Goal: Information Seeking & Learning: Learn about a topic

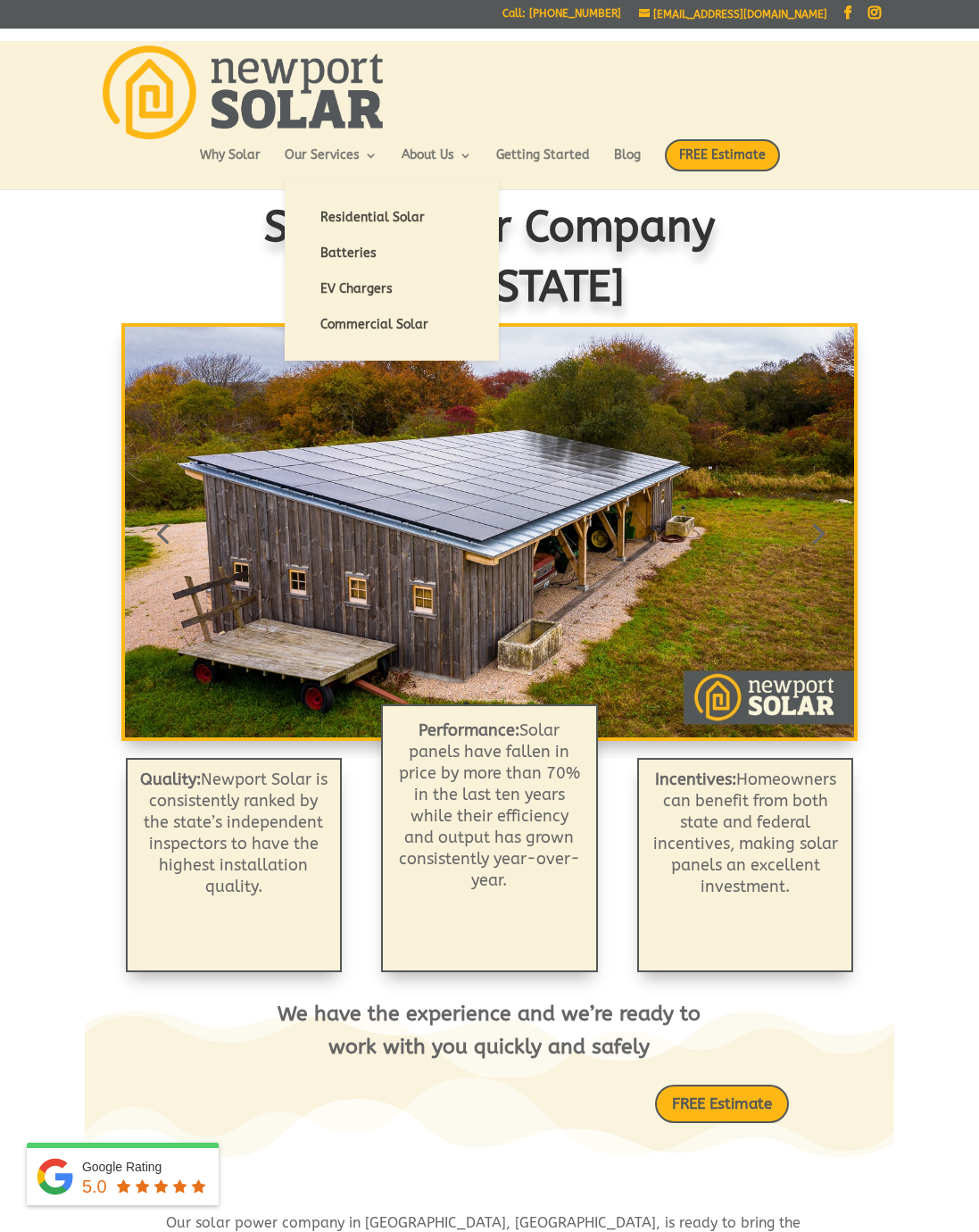
click at [560, 153] on link "Getting Started" at bounding box center [543, 164] width 93 height 31
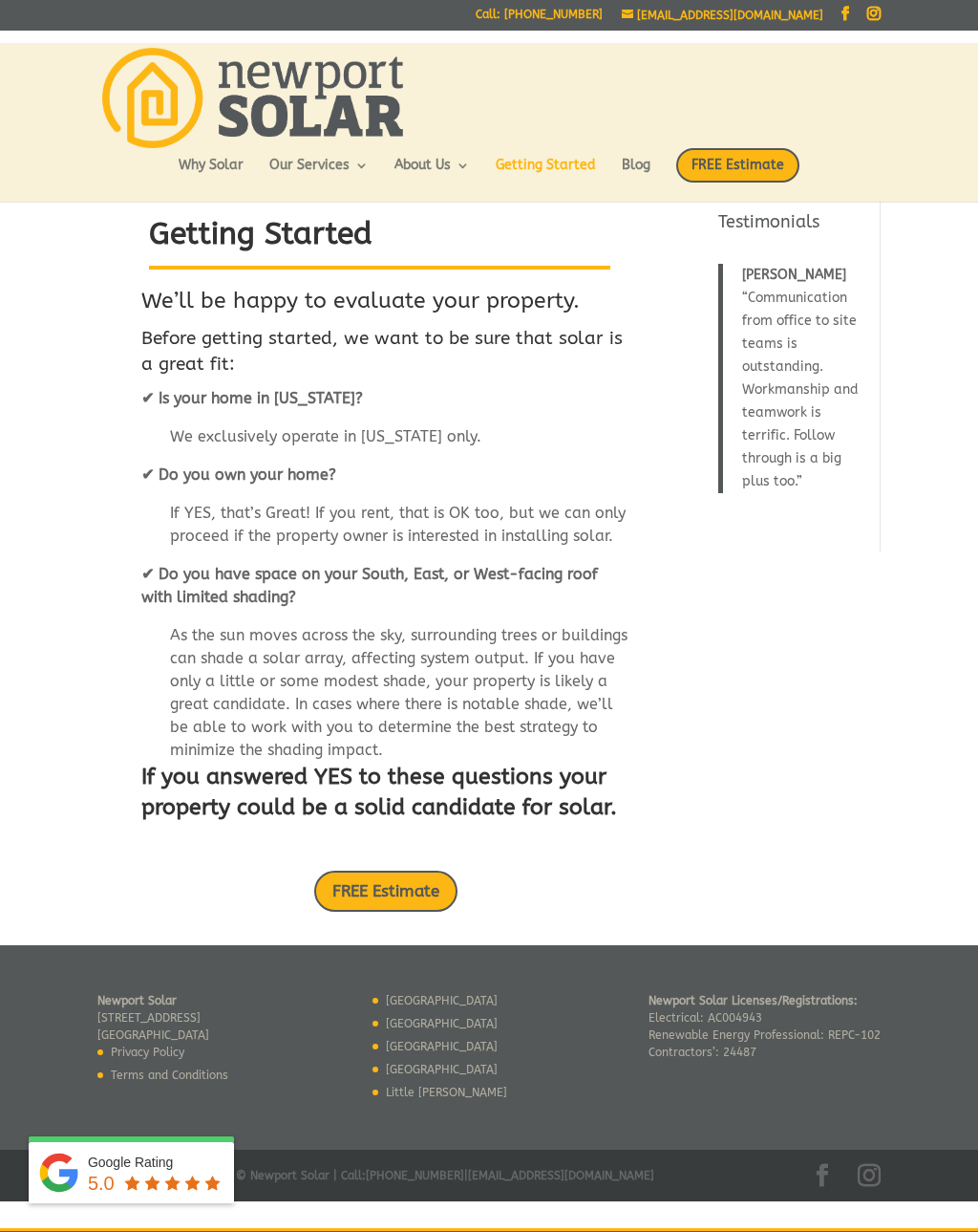
click at [212, 170] on link "Why Solar" at bounding box center [211, 175] width 65 height 33
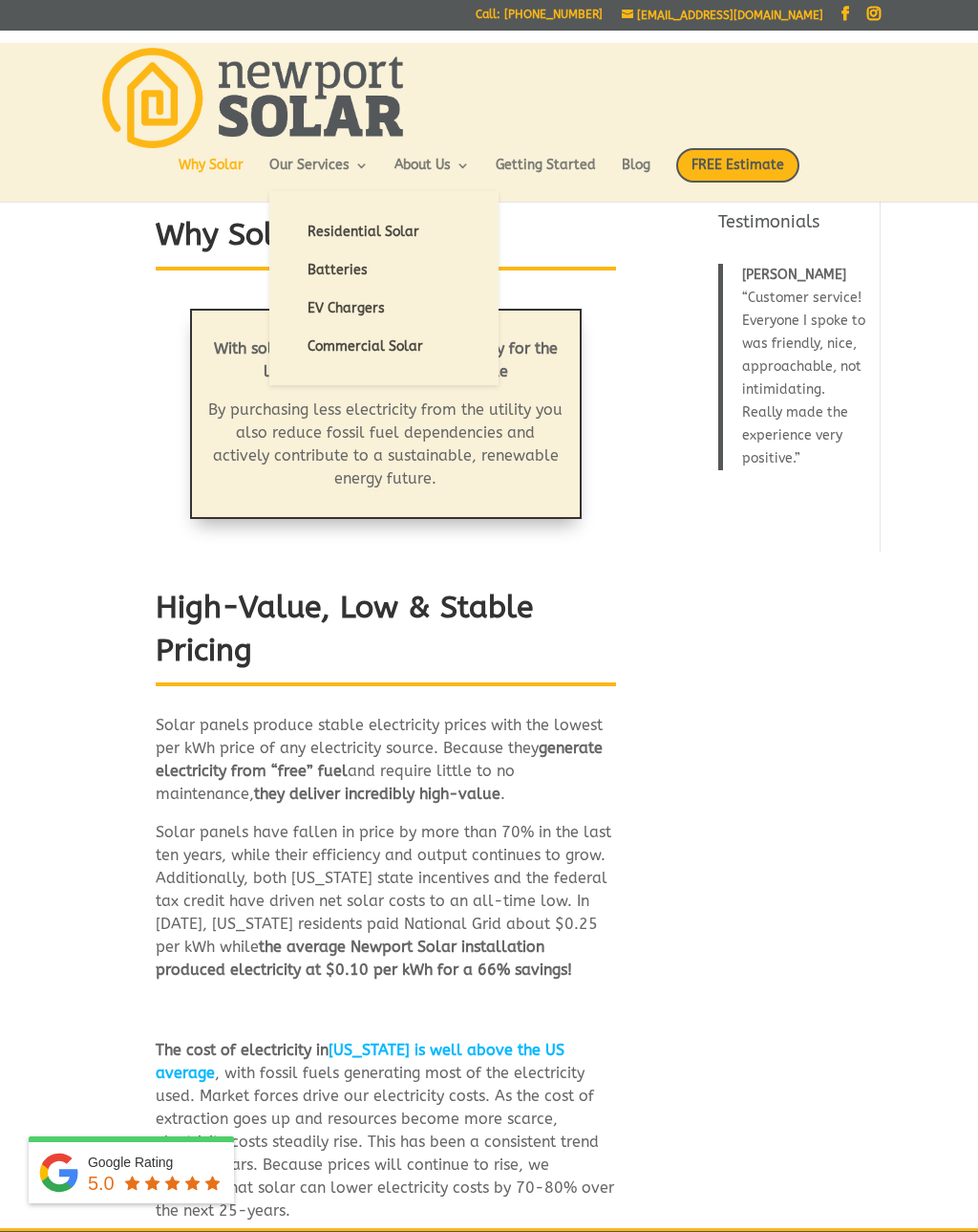
click at [370, 272] on link "Batteries" at bounding box center [384, 270] width 191 height 38
